Goal: Navigation & Orientation: Find specific page/section

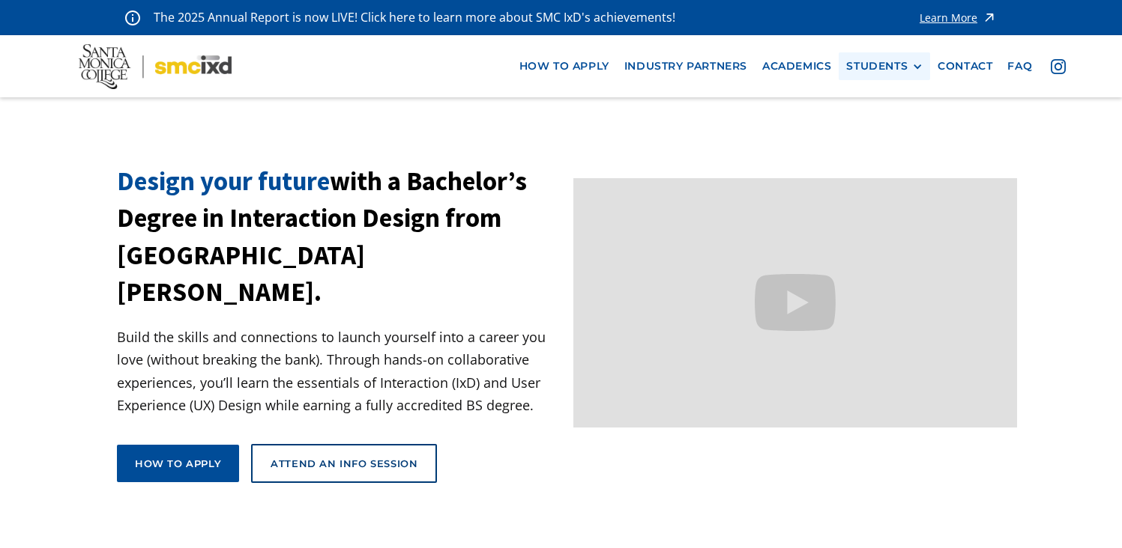
click at [856, 67] on div "STUDENTS" at bounding box center [876, 66] width 61 height 13
click at [874, 124] on link "Current Students" at bounding box center [913, 122] width 135 height 28
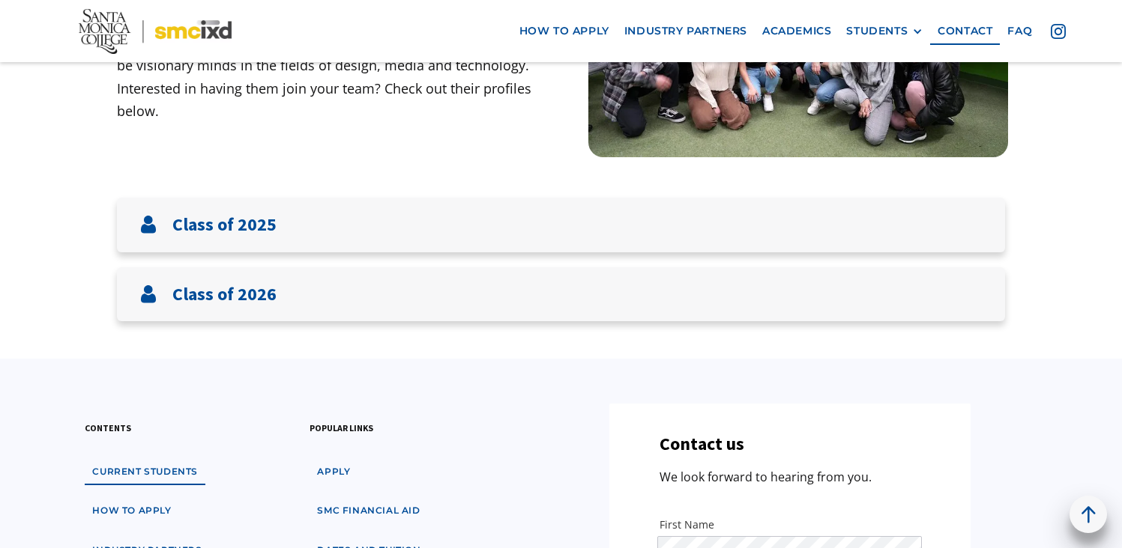
scroll to position [356, 0]
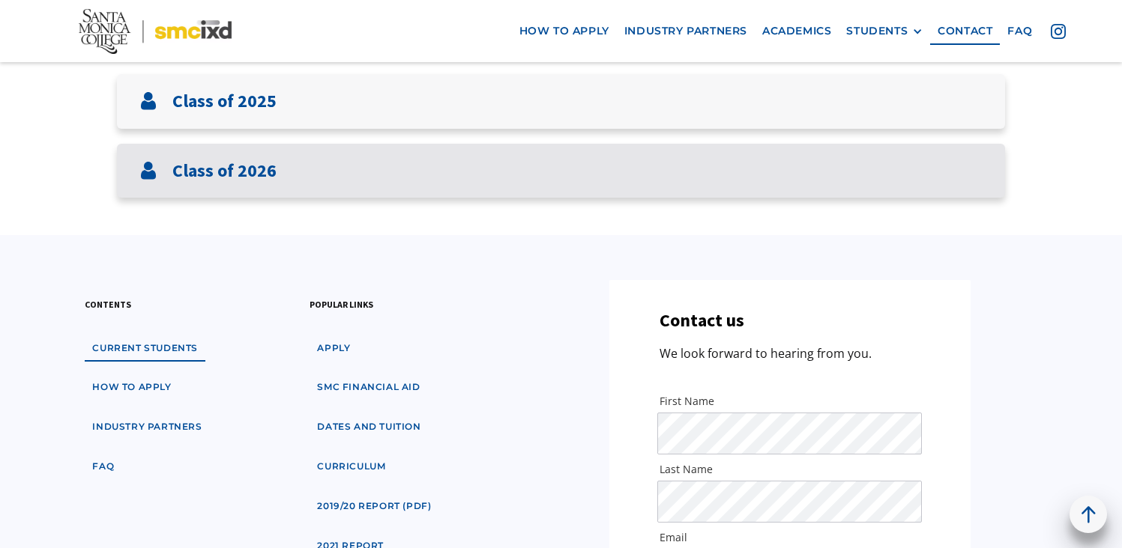
click at [693, 186] on div "Class of 2026" at bounding box center [561, 171] width 888 height 55
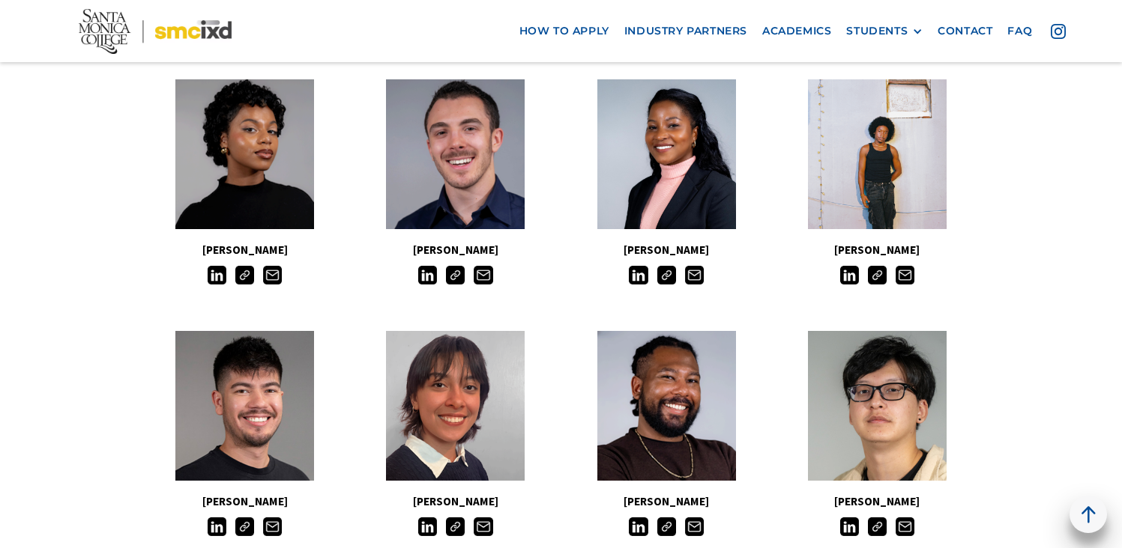
scroll to position [1014, 0]
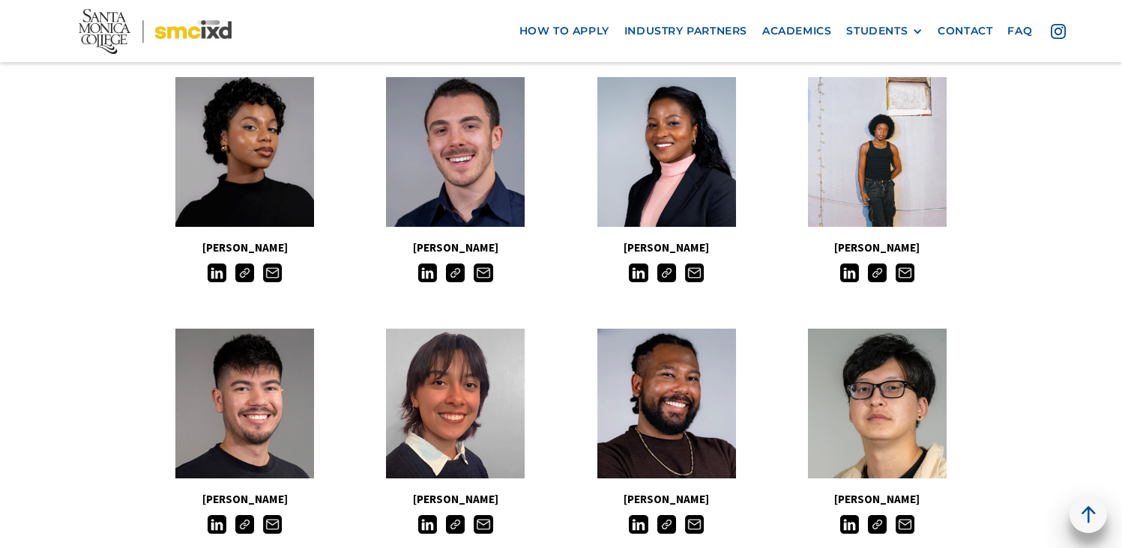
click at [878, 273] on img at bounding box center [877, 273] width 19 height 19
click at [665, 527] on img at bounding box center [666, 525] width 19 height 19
